Goal: Check status: Check status

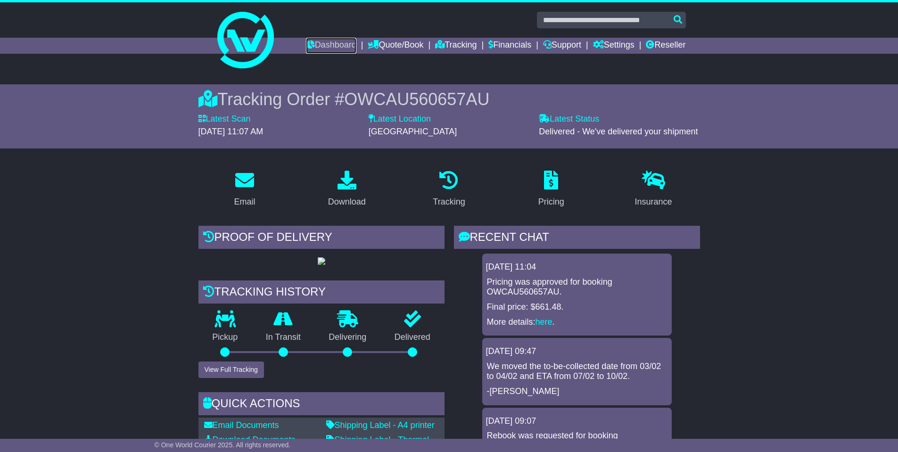
drag, startPoint x: 328, startPoint y: 41, endPoint x: 327, endPoint y: 64, distance: 22.7
click at [328, 41] on link "Dashboard" at bounding box center [331, 46] width 50 height 16
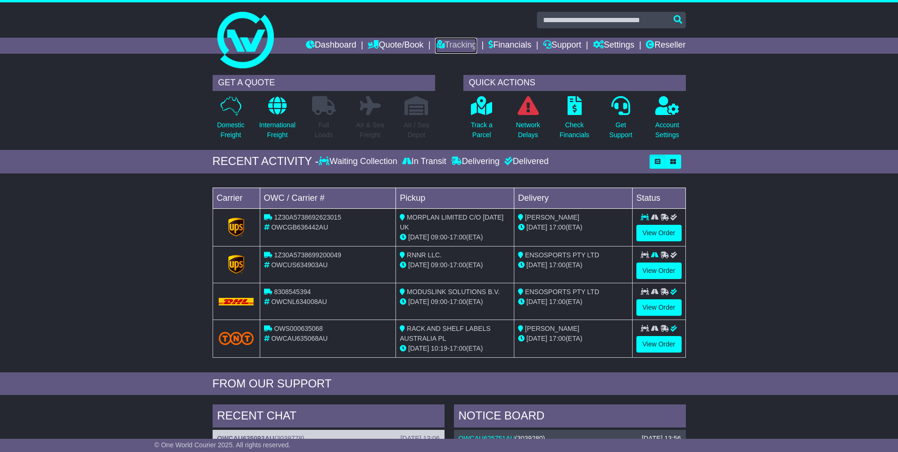
drag, startPoint x: 445, startPoint y: 43, endPoint x: 427, endPoint y: 55, distance: 21.7
click at [444, 44] on link "Tracking" at bounding box center [455, 46] width 41 height 16
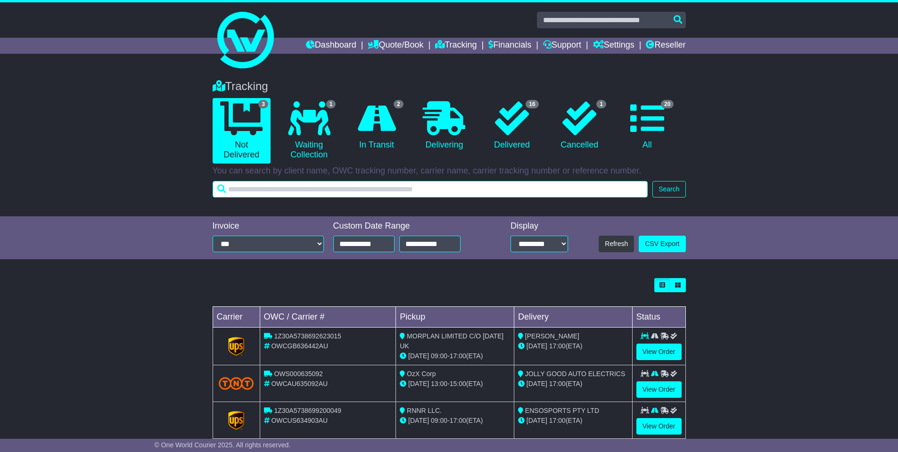
click at [288, 190] on input "text" at bounding box center [430, 189] width 435 height 16
paste input "**********"
type input "**********"
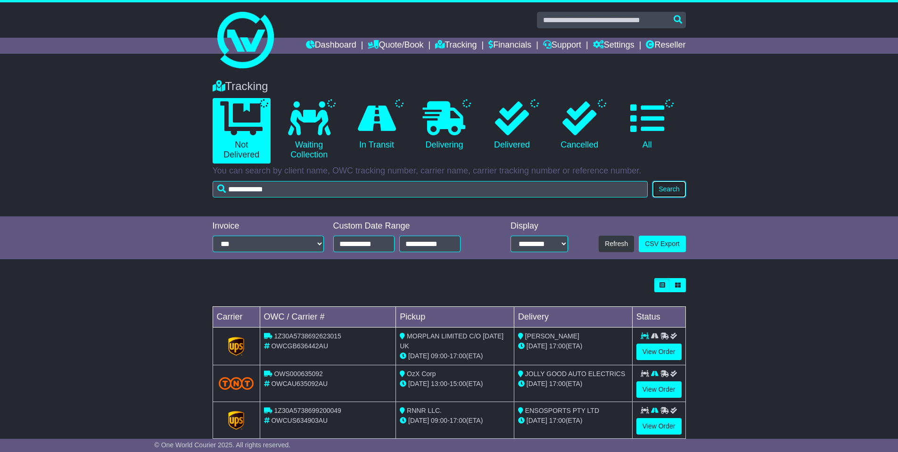
click at [659, 194] on button "Search" at bounding box center [668, 189] width 33 height 16
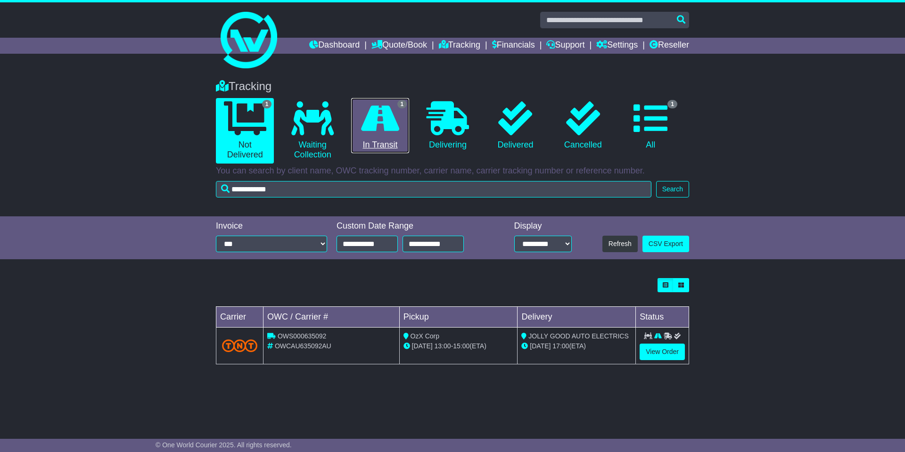
click at [390, 131] on icon at bounding box center [380, 118] width 38 height 34
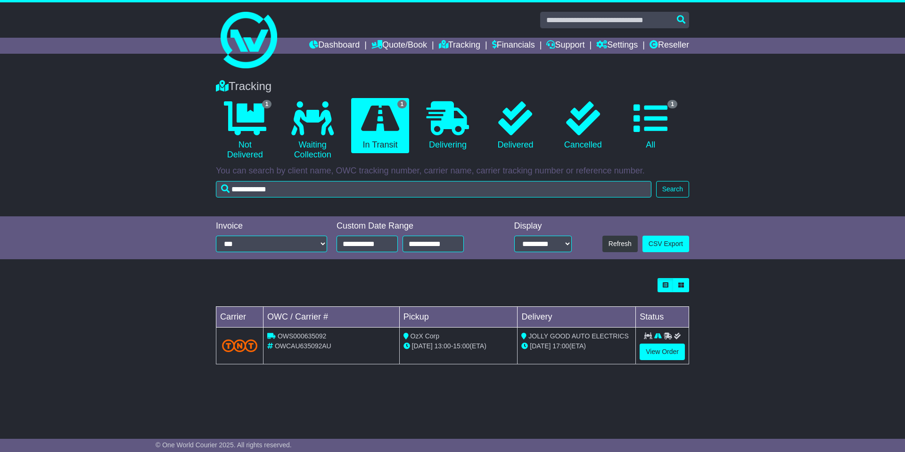
click at [253, 347] on img at bounding box center [239, 345] width 35 height 13
click at [678, 347] on link "View Order" at bounding box center [662, 352] width 45 height 16
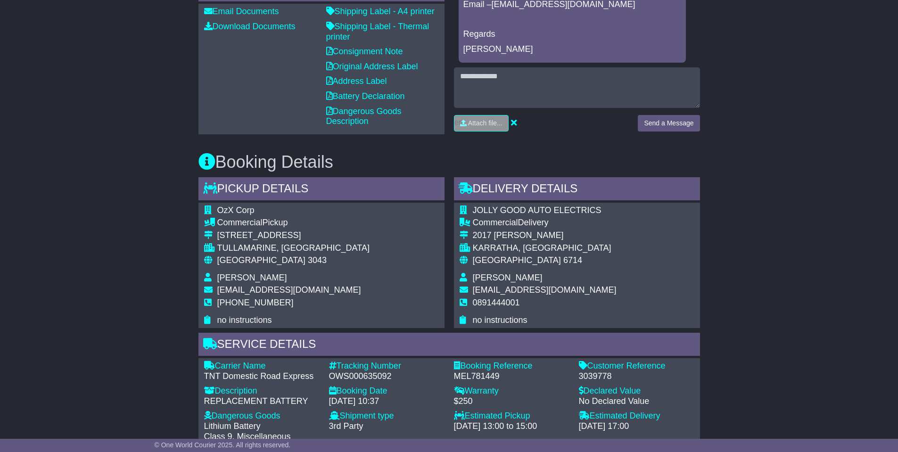
scroll to position [236, 0]
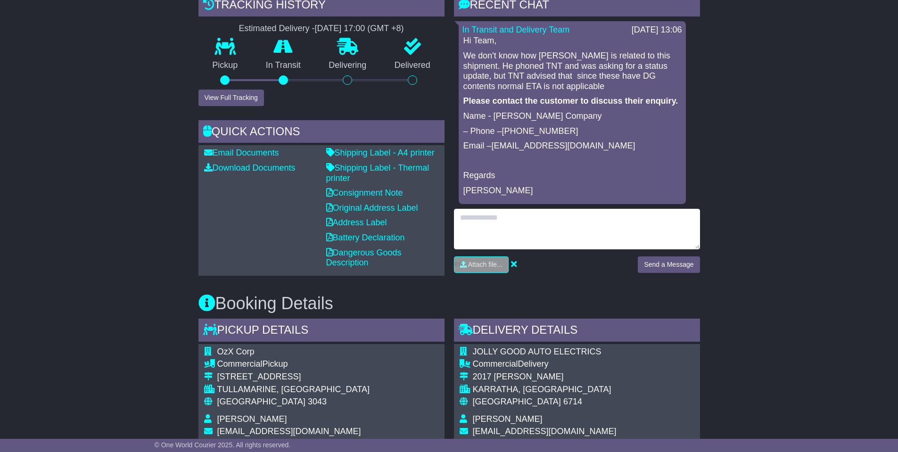
click at [535, 224] on textarea at bounding box center [577, 229] width 246 height 41
type textarea "**********"
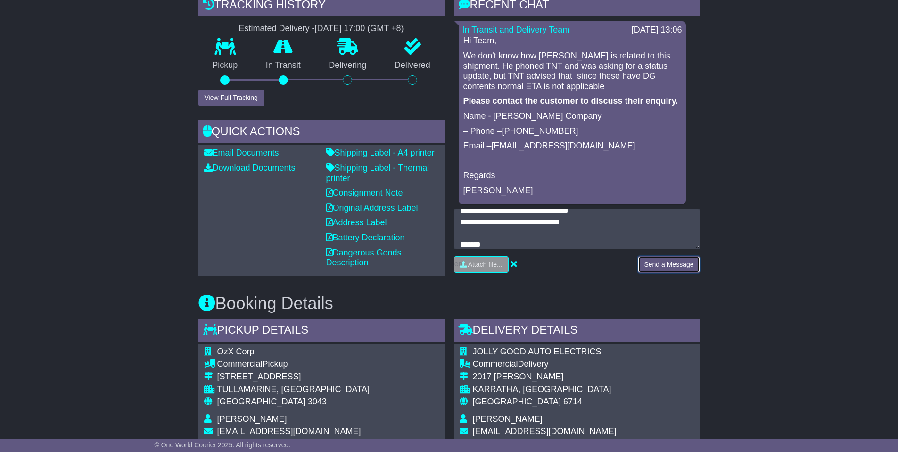
click at [665, 258] on button "Send a Message" at bounding box center [669, 264] width 62 height 16
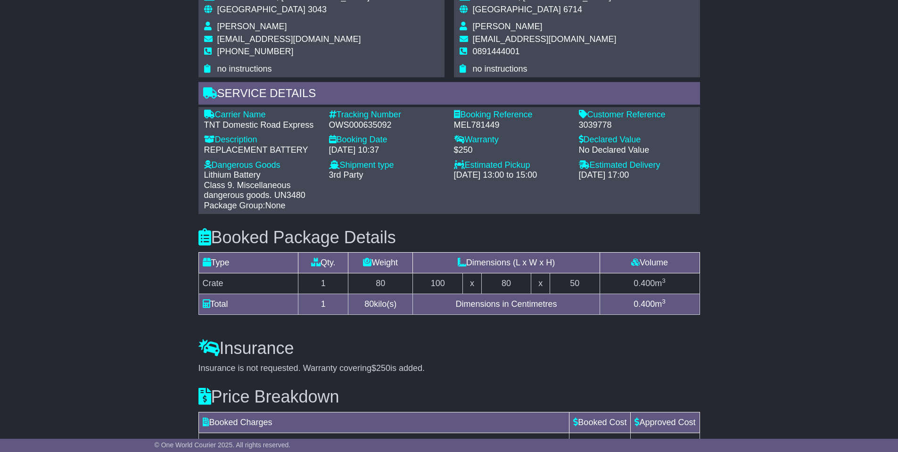
scroll to position [606, 0]
